Goal: Task Accomplishment & Management: Manage account settings

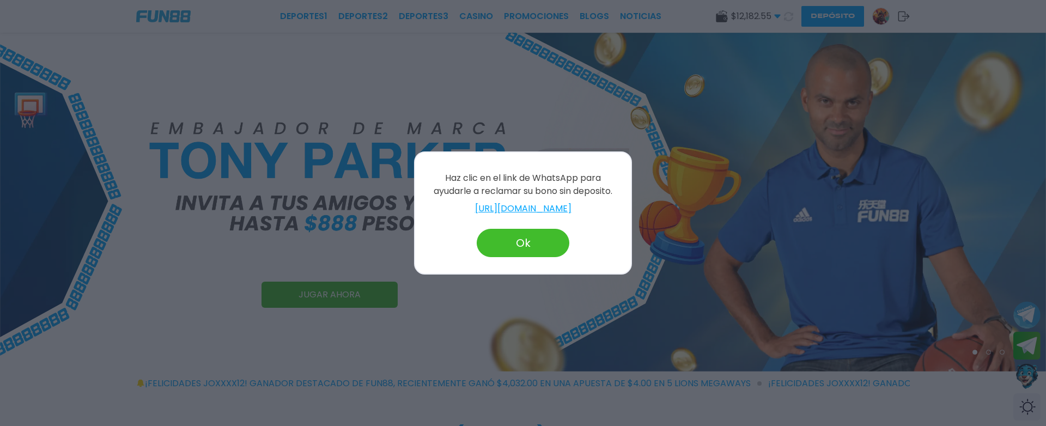
click at [543, 260] on div "Haz clic en el link de WhatsApp para ayudarle a reclamar su bono sin deposito. …" at bounding box center [523, 212] width 218 height 123
click at [531, 251] on button "Ok" at bounding box center [523, 243] width 93 height 28
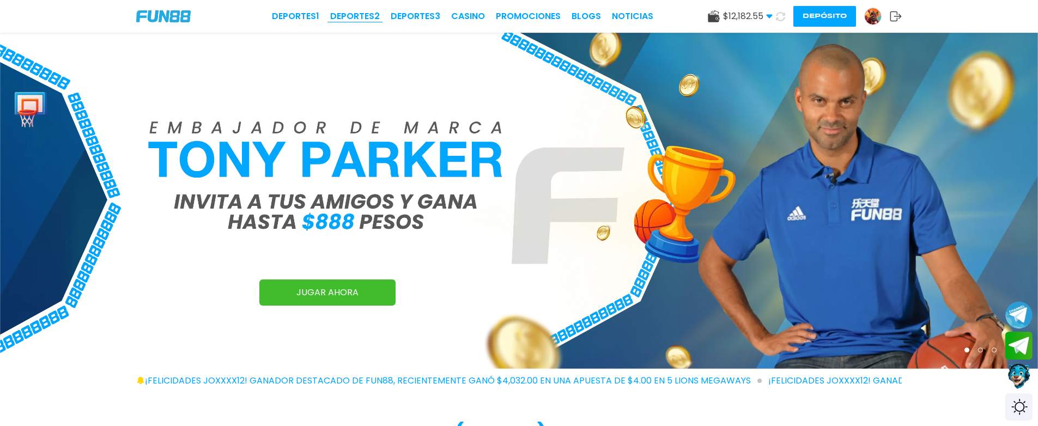
click at [355, 13] on link "Deportes 2" at bounding box center [355, 16] width 50 height 13
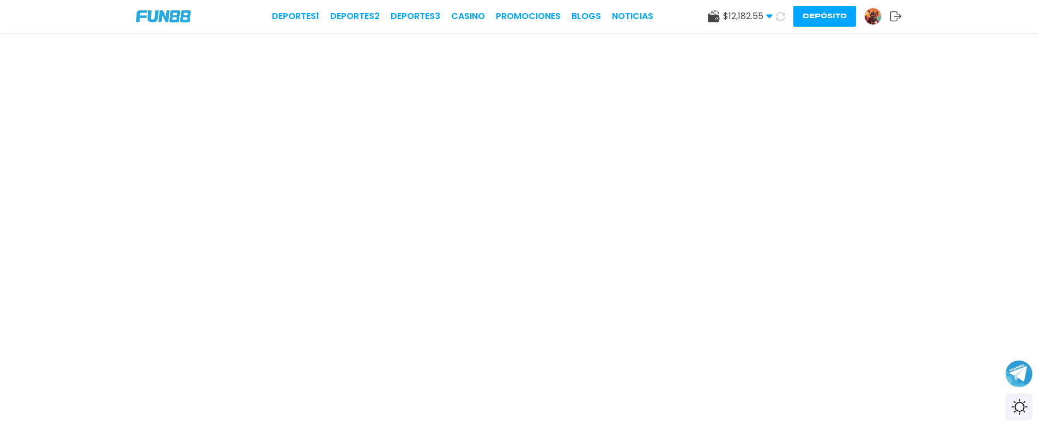
click at [777, 16] on icon at bounding box center [780, 16] width 9 height 9
click at [874, 19] on img at bounding box center [873, 16] width 16 height 16
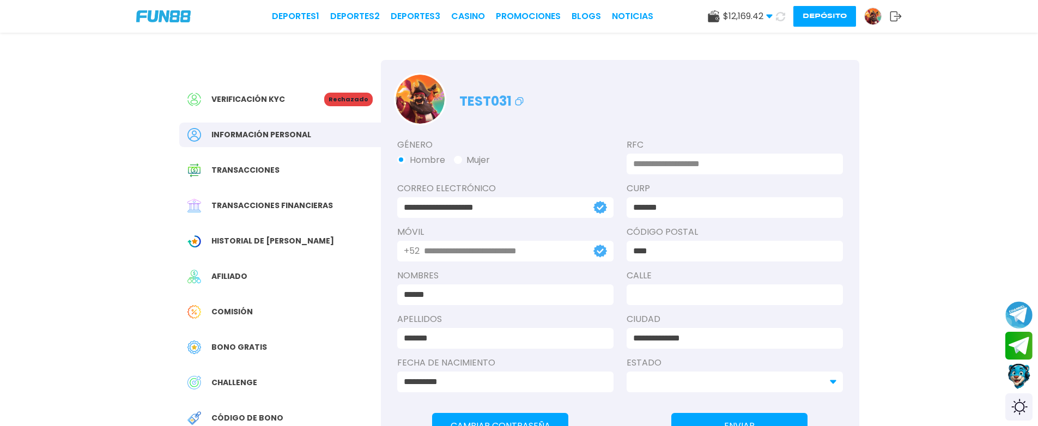
click at [284, 169] on div "Transacciones" at bounding box center [280, 170] width 202 height 25
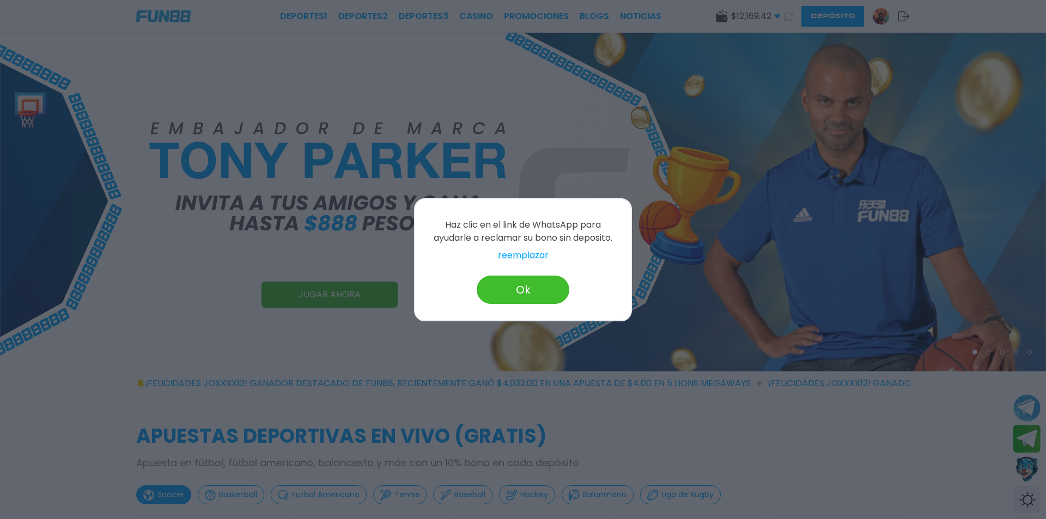
click at [551, 287] on button "Ok" at bounding box center [523, 290] width 93 height 28
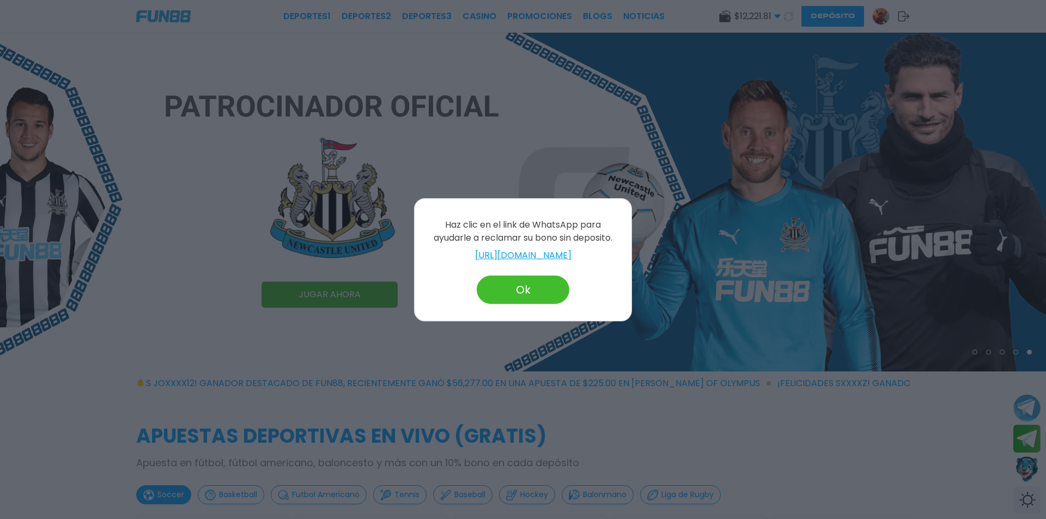
click at [206, 128] on div at bounding box center [523, 259] width 1046 height 519
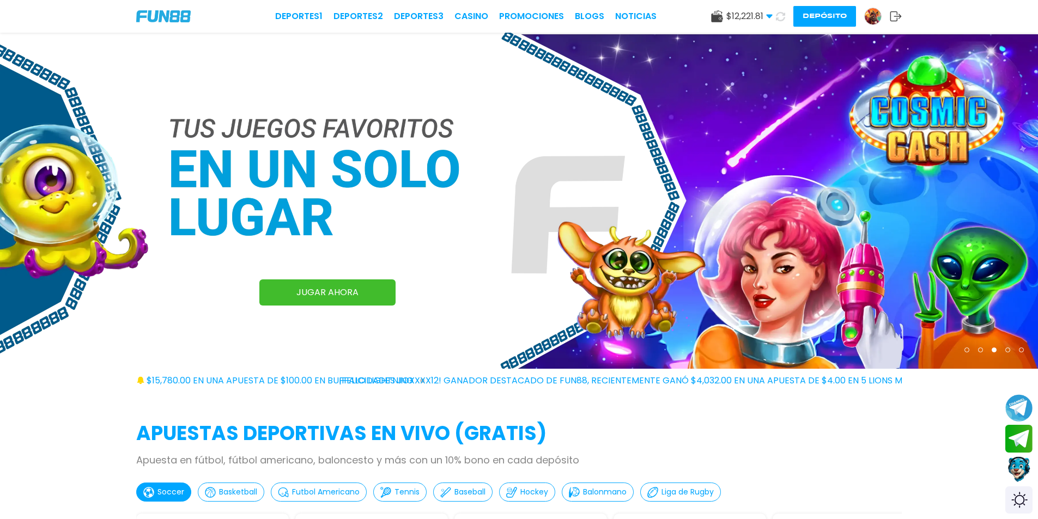
click at [883, 460] on p "Apuesta en fútbol, fútbol americano, baloncesto y más con un 10% bono en cada d…" at bounding box center [518, 460] width 765 height 15
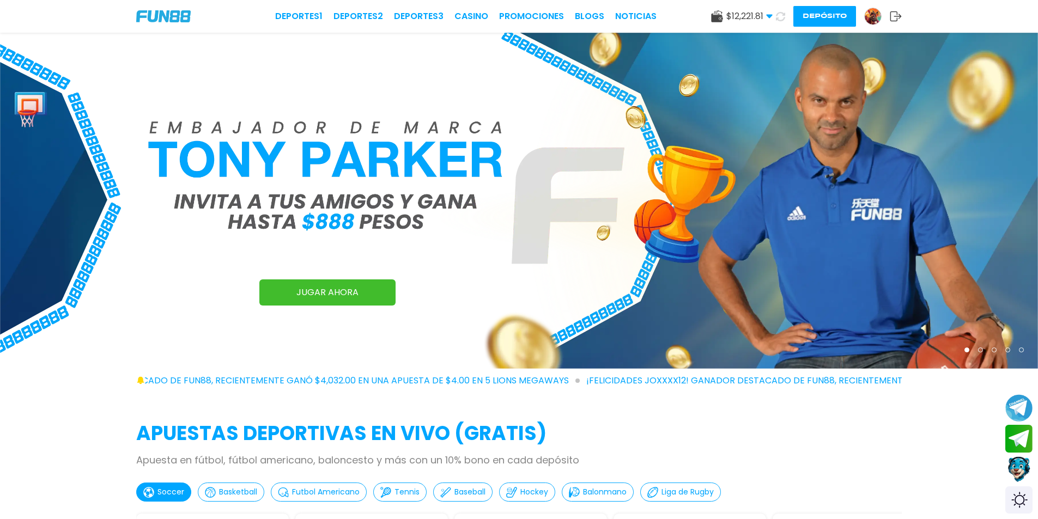
click at [96, 246] on img at bounding box center [519, 201] width 1038 height 336
